Goal: Information Seeking & Learning: Check status

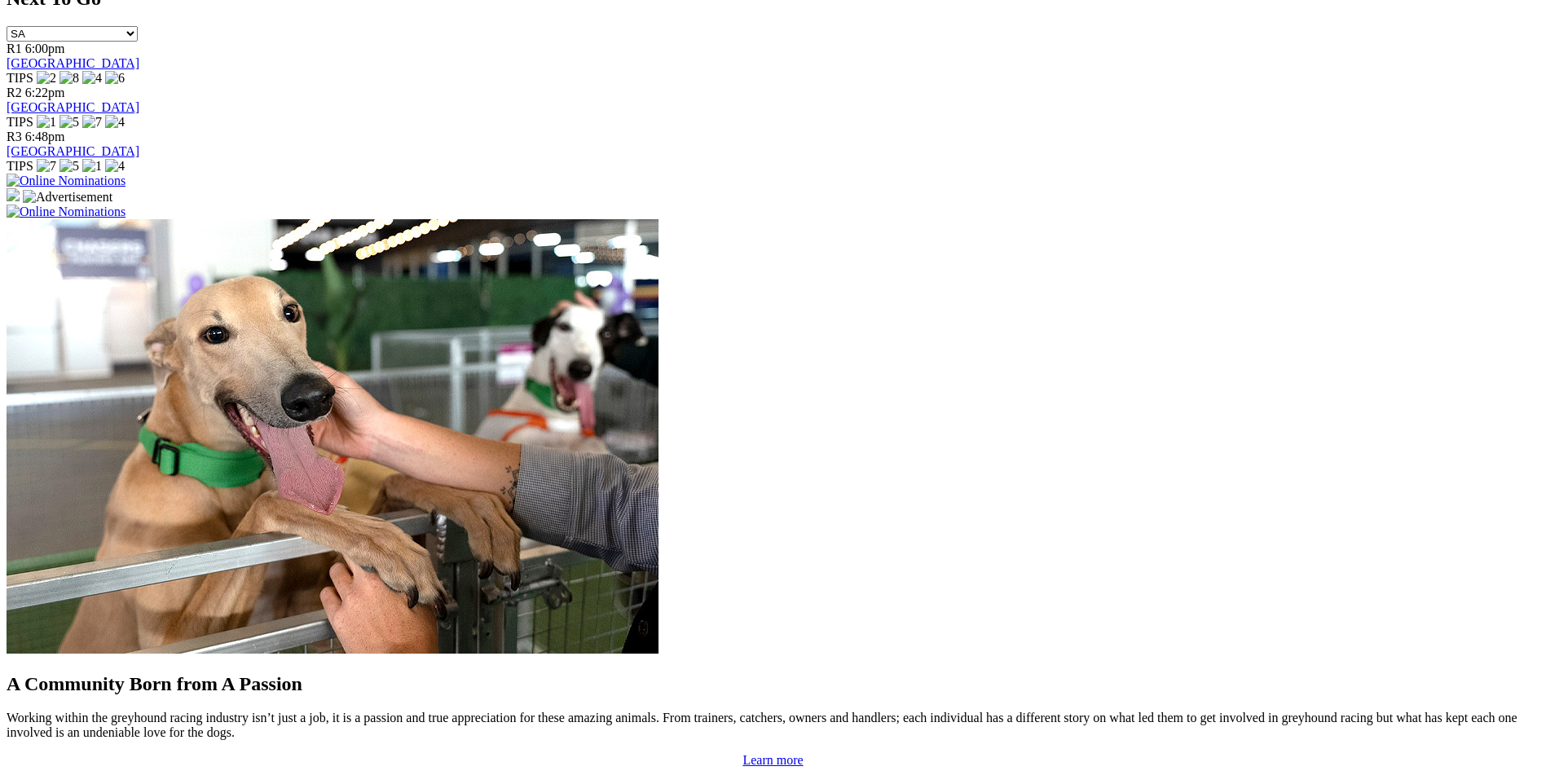
scroll to position [1141, 0]
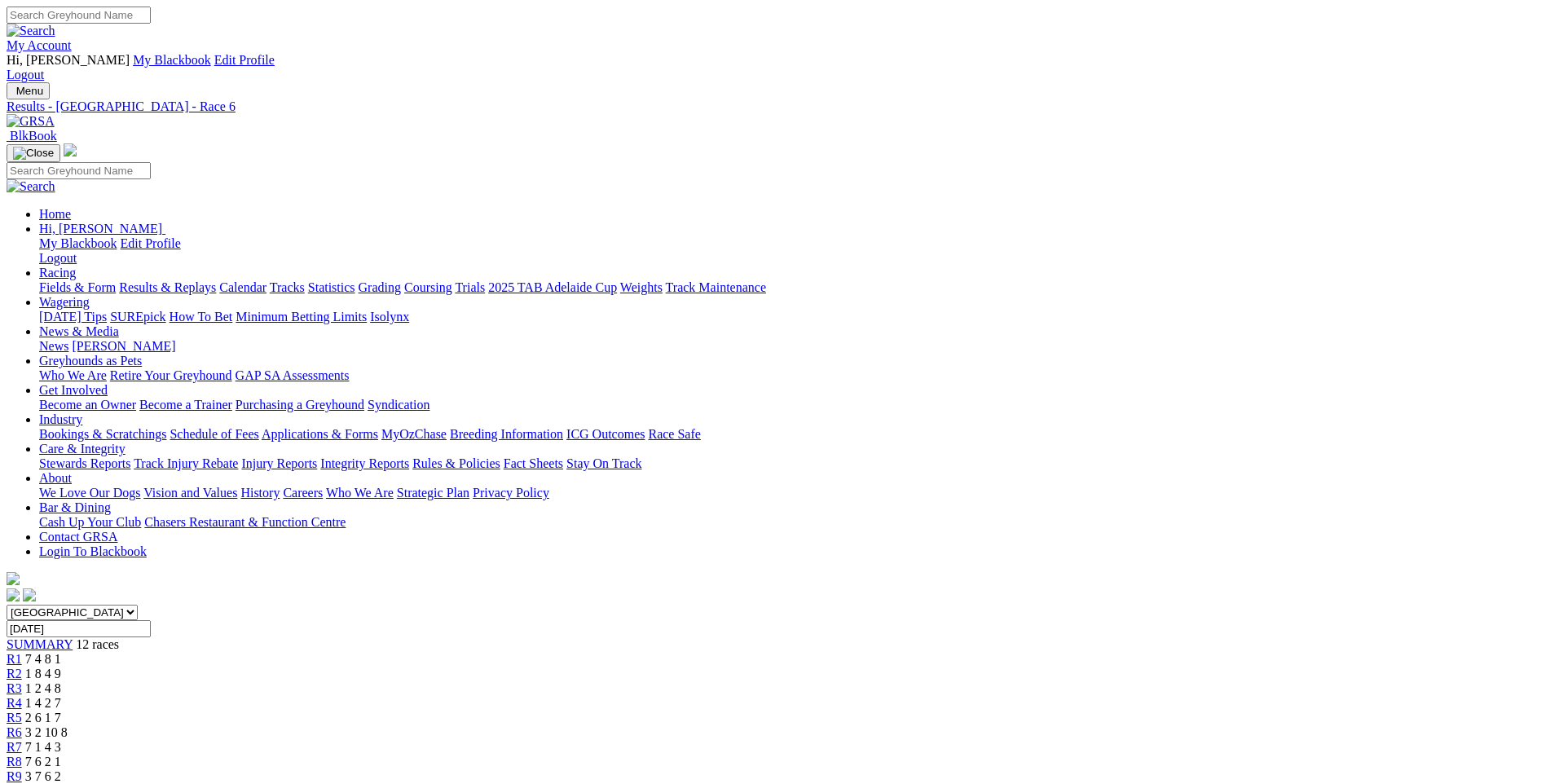
click at [22, 740] on span "R7" at bounding box center [15, 747] width 16 height 14
click at [22, 755] on span "R8" at bounding box center [15, 761] width 16 height 14
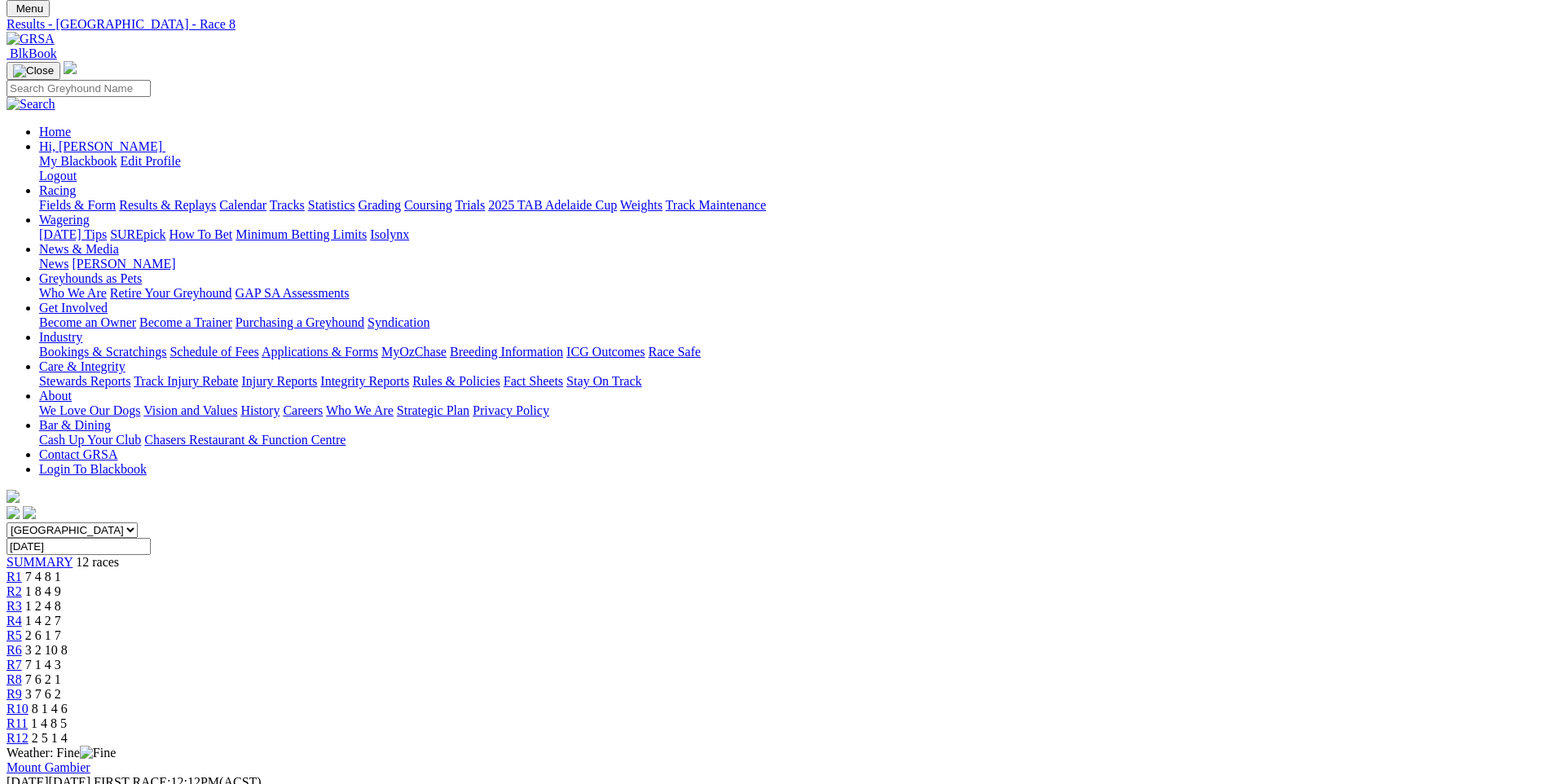
scroll to position [82, 0]
click at [22, 688] on span "R9" at bounding box center [15, 695] width 16 height 14
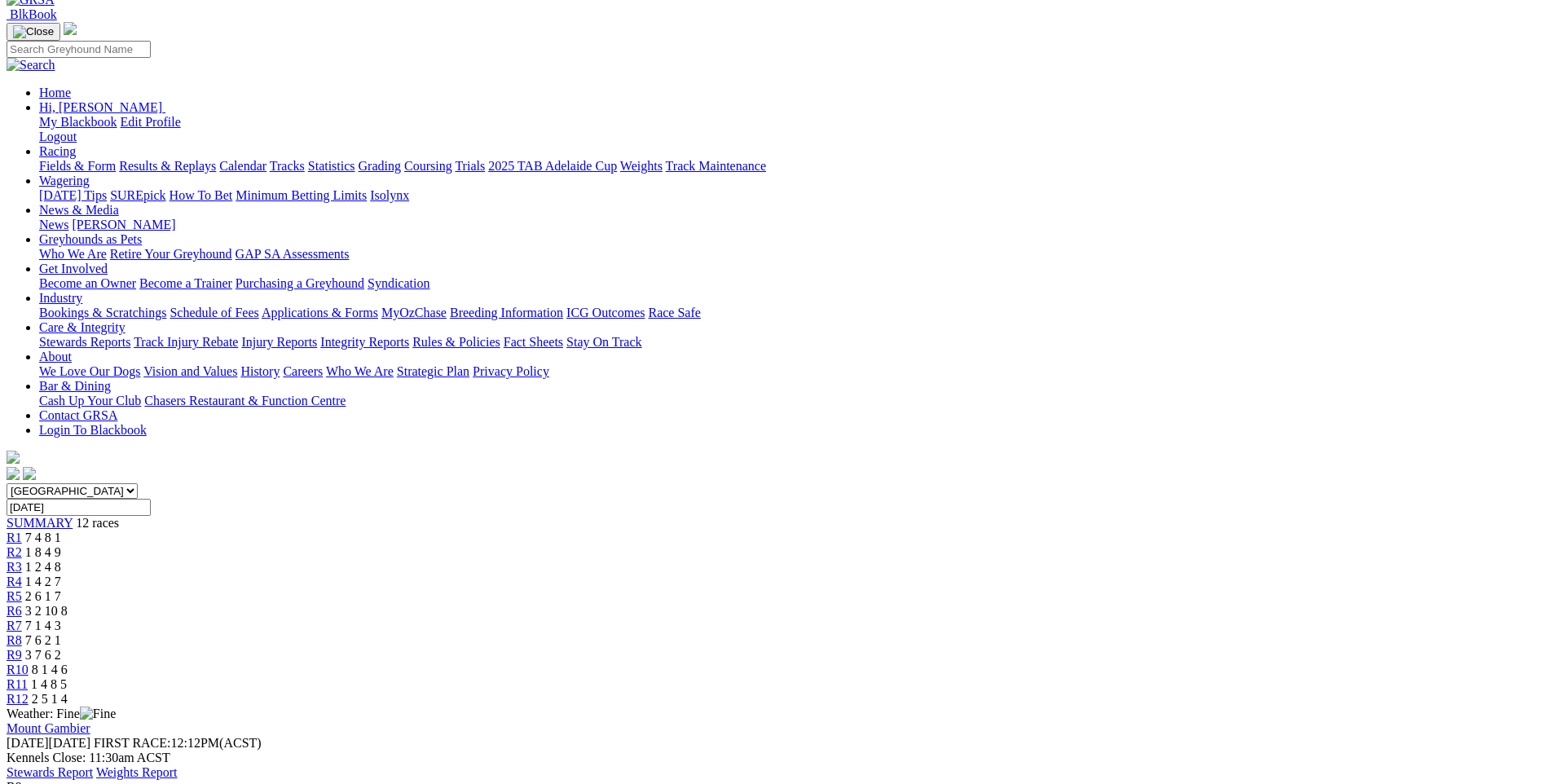
scroll to position [82, 0]
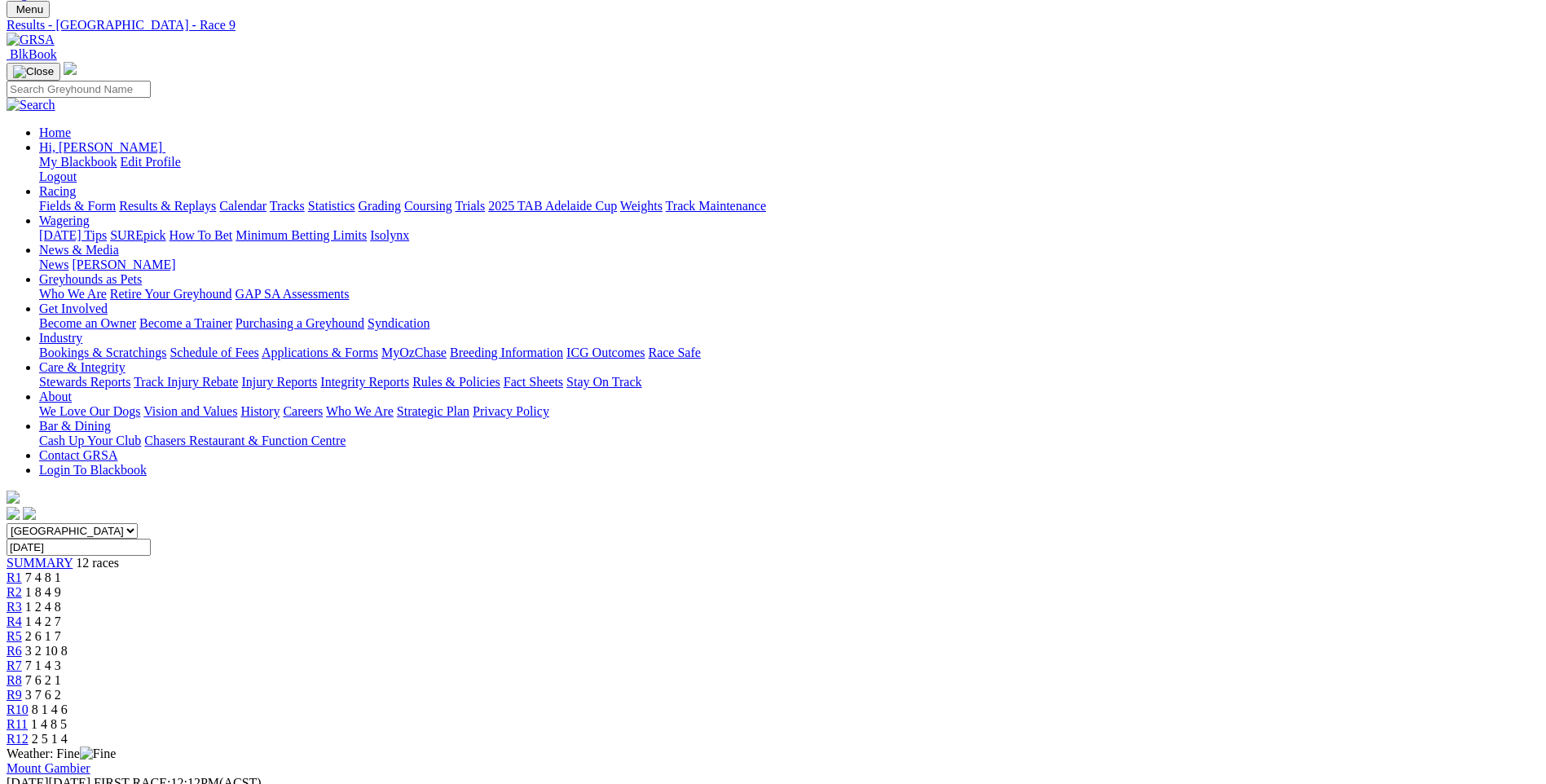
click at [29, 702] on span "R10" at bounding box center [18, 709] width 22 height 14
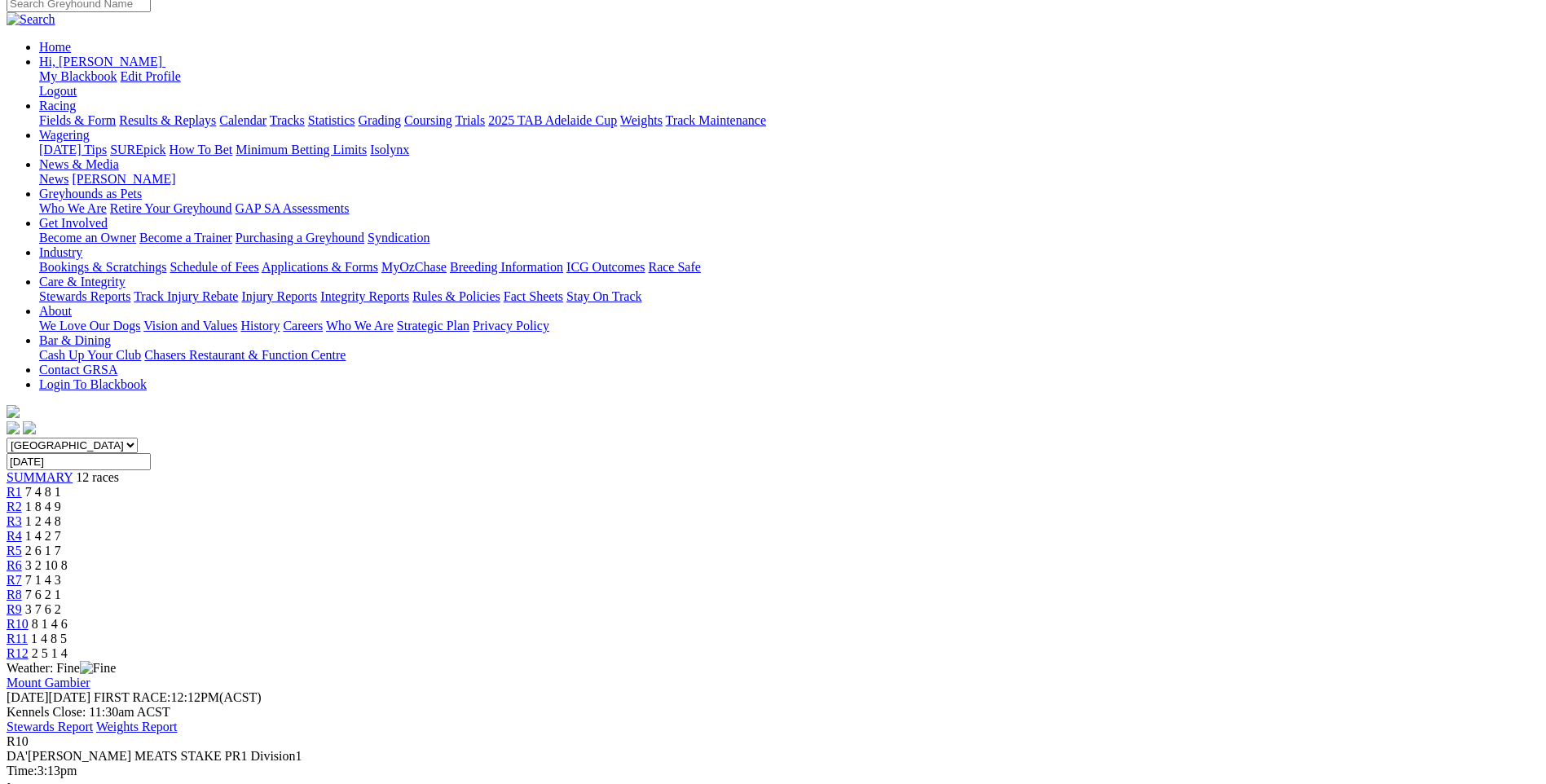
scroll to position [82, 0]
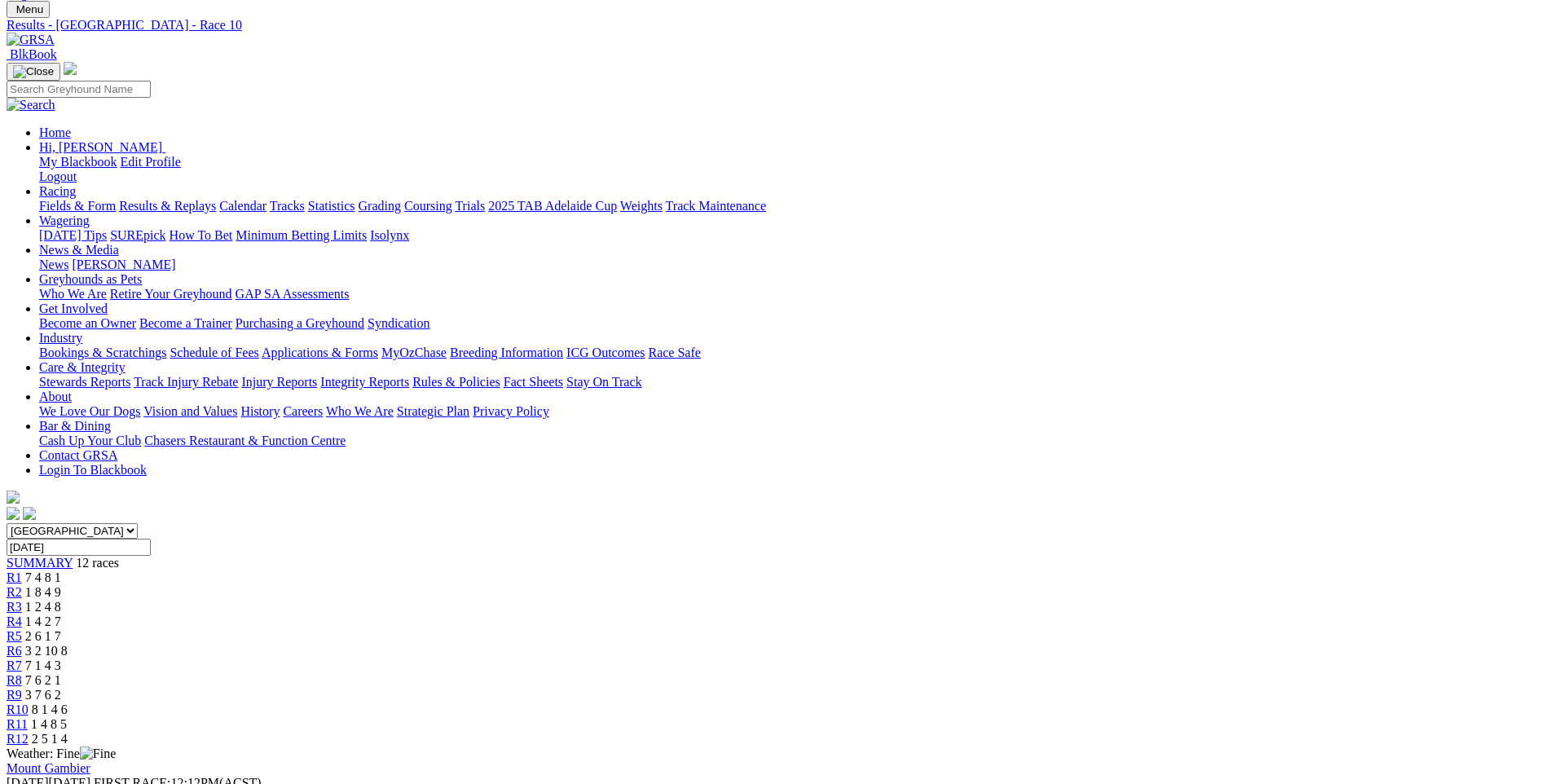
click at [28, 717] on span "R11" at bounding box center [18, 724] width 22 height 14
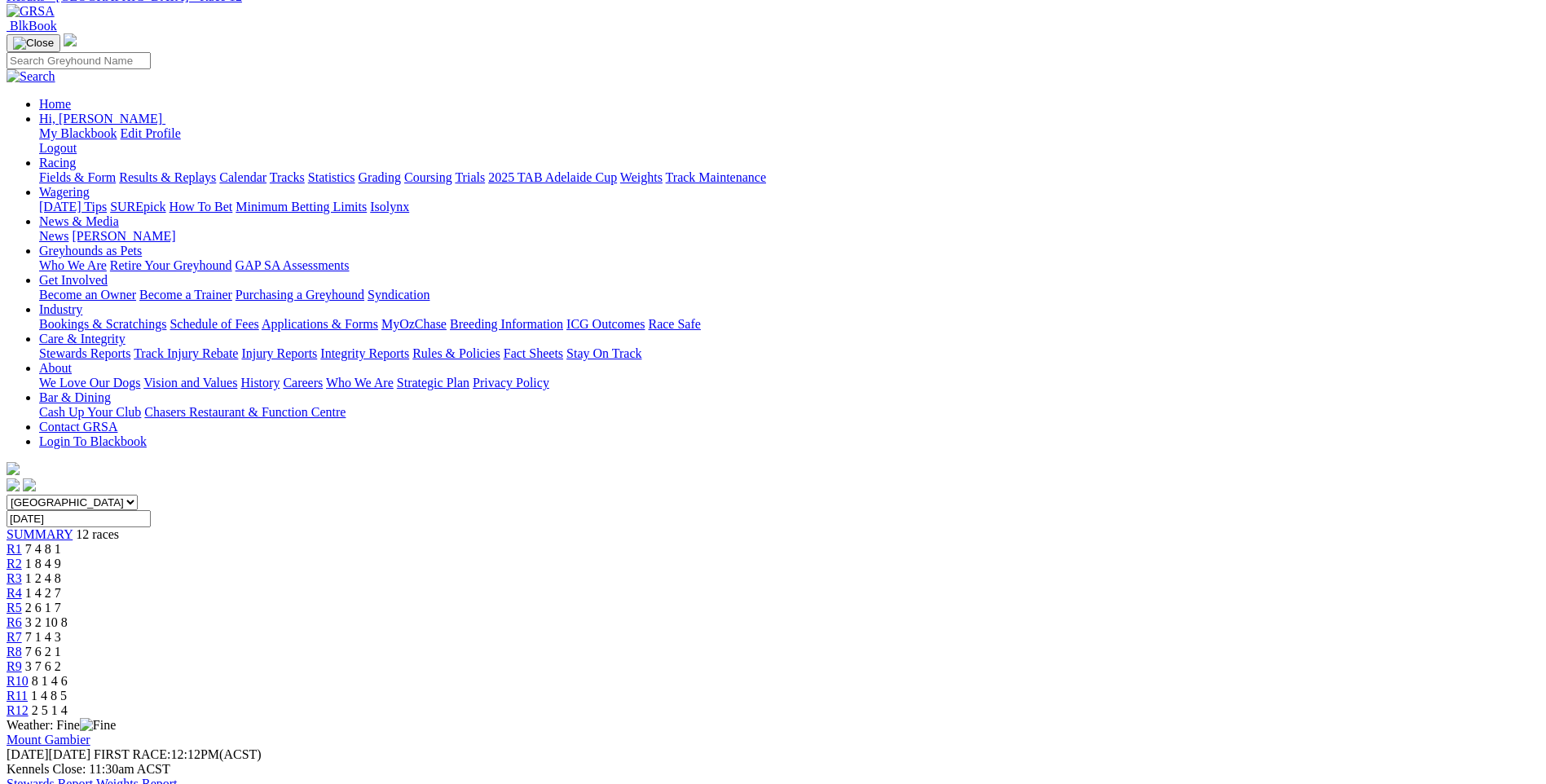
scroll to position [82, 0]
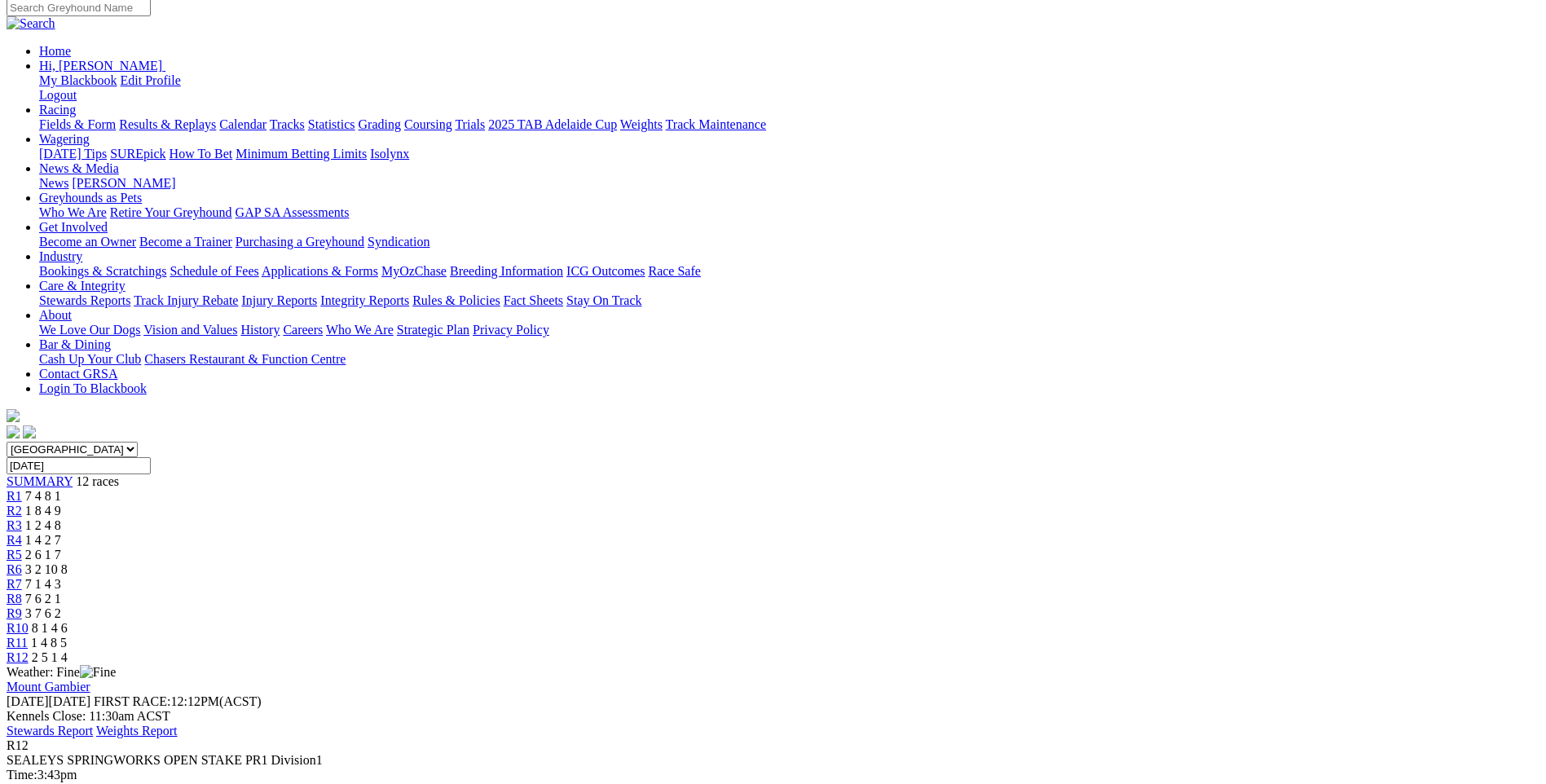
scroll to position [0, 0]
